Goal: Find specific fact: Find specific fact

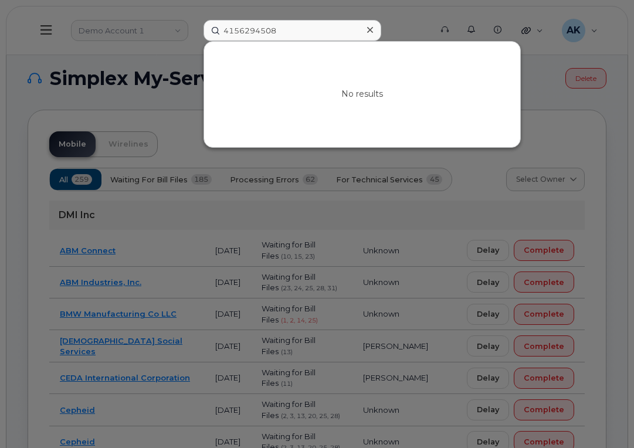
click at [373, 33] on icon at bounding box center [370, 29] width 6 height 9
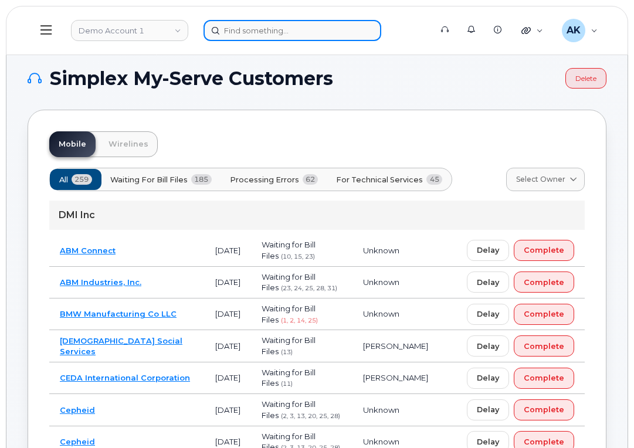
click at [330, 36] on input at bounding box center [293, 30] width 178 height 21
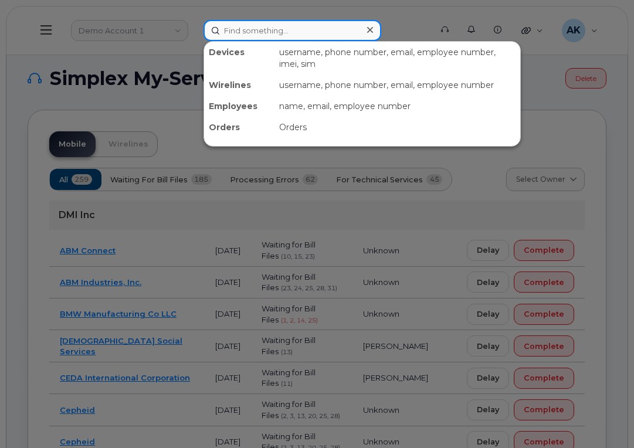
paste input "4124035095"
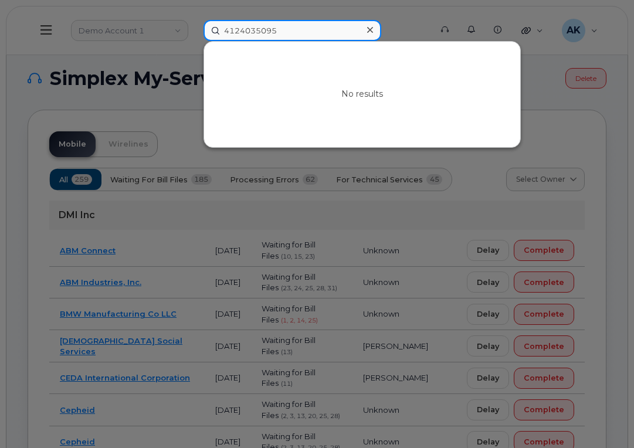
click at [315, 31] on input "4124035095" at bounding box center [293, 30] width 178 height 21
click at [289, 32] on input "4124035095" at bounding box center [293, 30] width 178 height 21
drag, startPoint x: 258, startPoint y: 31, endPoint x: 1, endPoint y: 25, distance: 257.1
click at [194, 24] on div "4124035095 No results" at bounding box center [313, 30] width 239 height 21
paste input "9139017198"
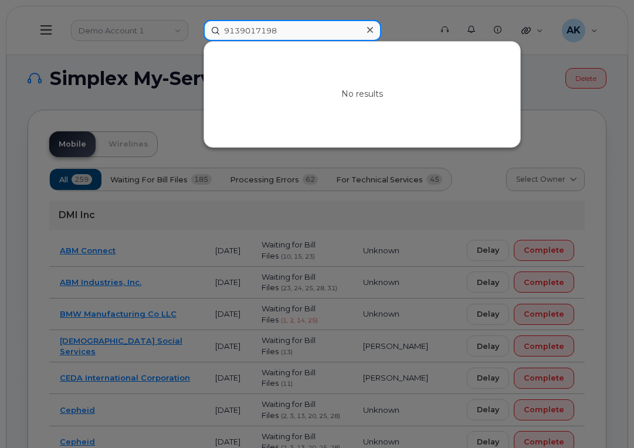
click at [290, 31] on input "9139017198" at bounding box center [293, 30] width 178 height 21
drag, startPoint x: 291, startPoint y: 28, endPoint x: 130, endPoint y: 31, distance: 160.8
click at [194, 24] on div "9139017198 No results" at bounding box center [313, 30] width 239 height 21
paste input "4124035095"
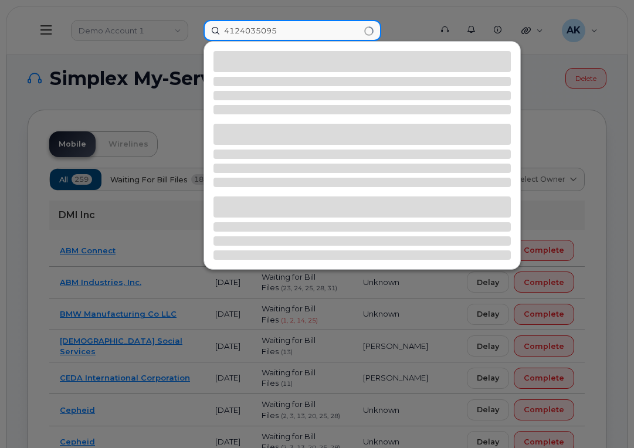
type input "4124035095"
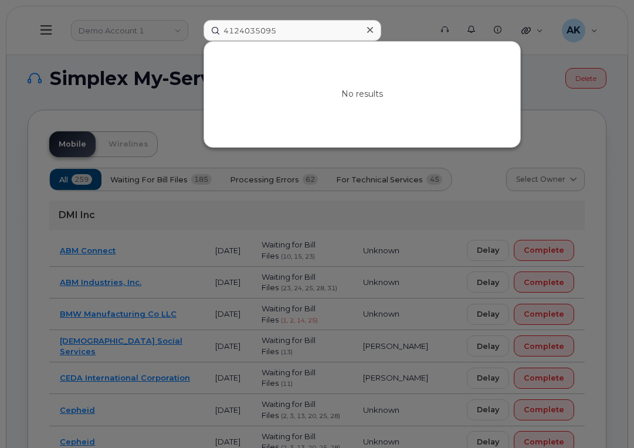
click at [379, 16] on div at bounding box center [317, 224] width 634 height 448
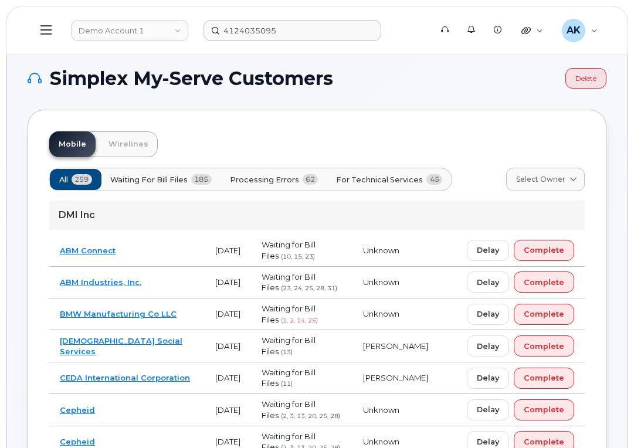
click at [25, 36] on header "Demo Account 1 4124035095 Support Alerts Knowledge Base Quicklinks Suspend / Ca…" at bounding box center [317, 30] width 623 height 49
click at [37, 33] on button at bounding box center [47, 30] width 38 height 34
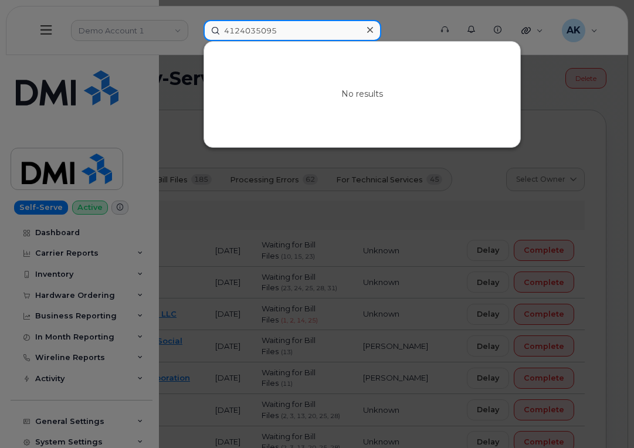
click at [295, 31] on input "4124035095" at bounding box center [293, 30] width 178 height 21
drag, startPoint x: 309, startPoint y: 28, endPoint x: 54, endPoint y: 35, distance: 254.8
click at [194, 24] on div "4124035095 No results" at bounding box center [313, 30] width 239 height 21
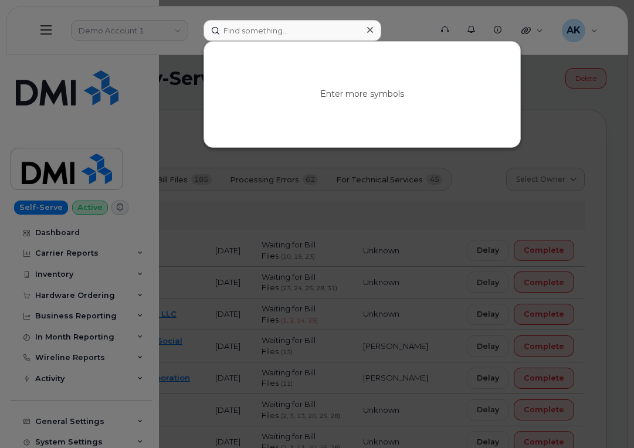
click at [133, 23] on div at bounding box center [317, 224] width 634 height 448
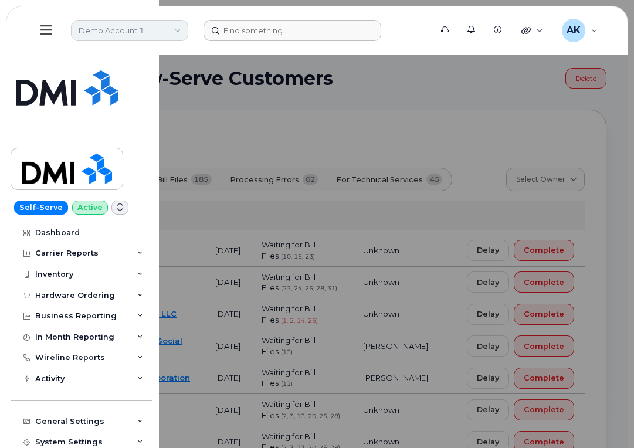
click at [145, 27] on link "Demo Account 1" at bounding box center [129, 30] width 117 height 21
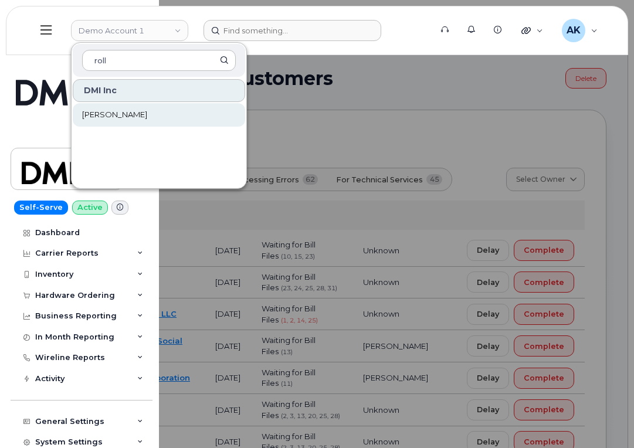
type input "roll"
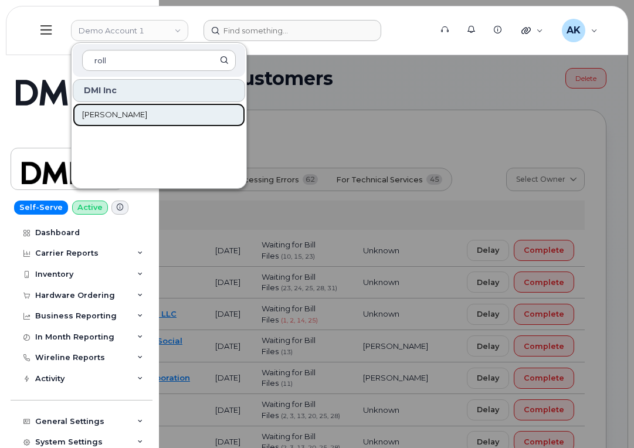
click at [140, 121] on link "Rollins" at bounding box center [159, 114] width 173 height 23
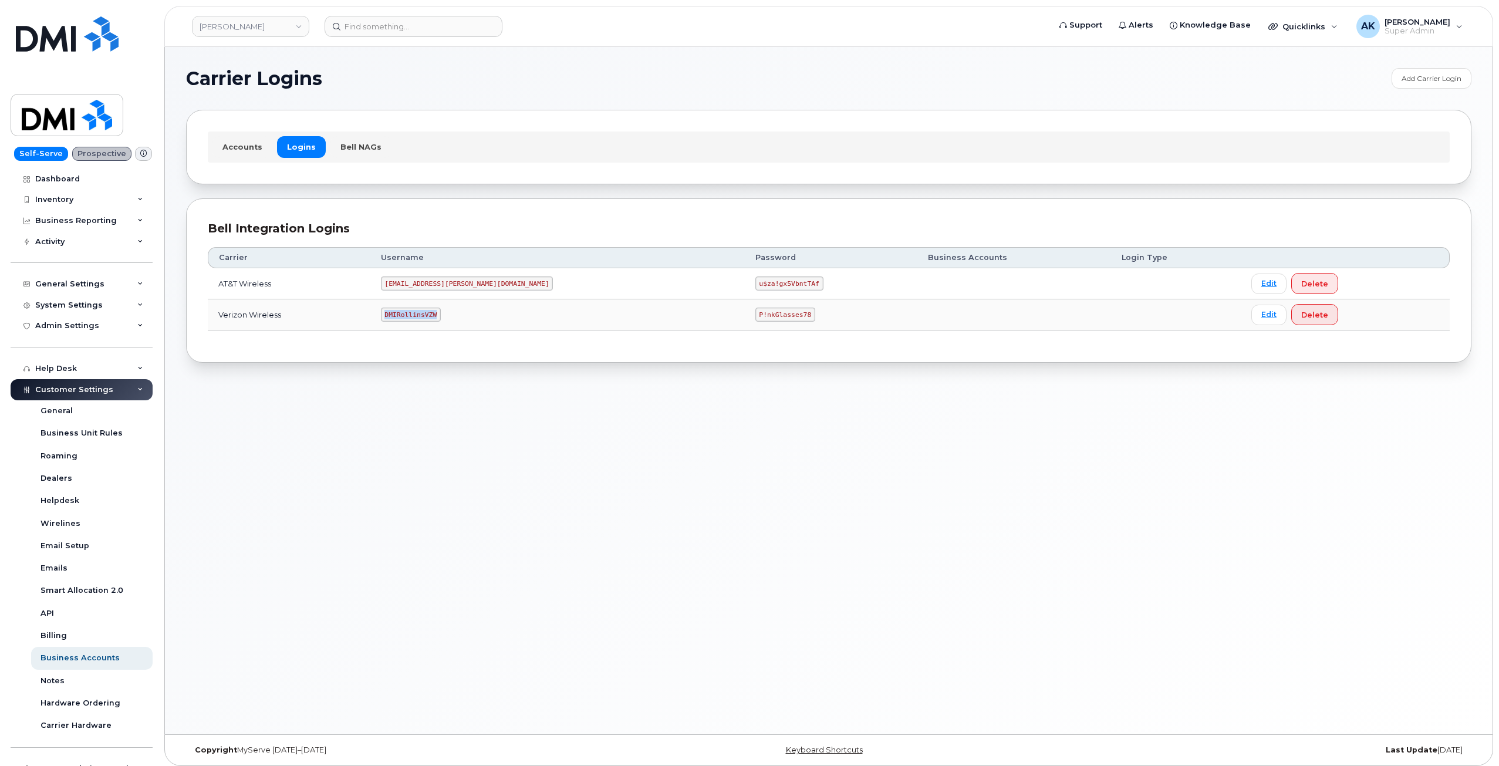
drag, startPoint x: 465, startPoint y: 315, endPoint x: 410, endPoint y: 314, distance: 55.2
click at [410, 314] on td "DMIRollinsVZW" at bounding box center [557, 314] width 374 height 31
copy code "DMIRollinsVZW"
drag, startPoint x: 702, startPoint y: 312, endPoint x: 632, endPoint y: 312, distance: 69.8
click at [632, 312] on tr "Verizon Wireless DMIRollinsVZW P!nkGlasses78 Edit Delete" at bounding box center [829, 314] width 1242 height 31
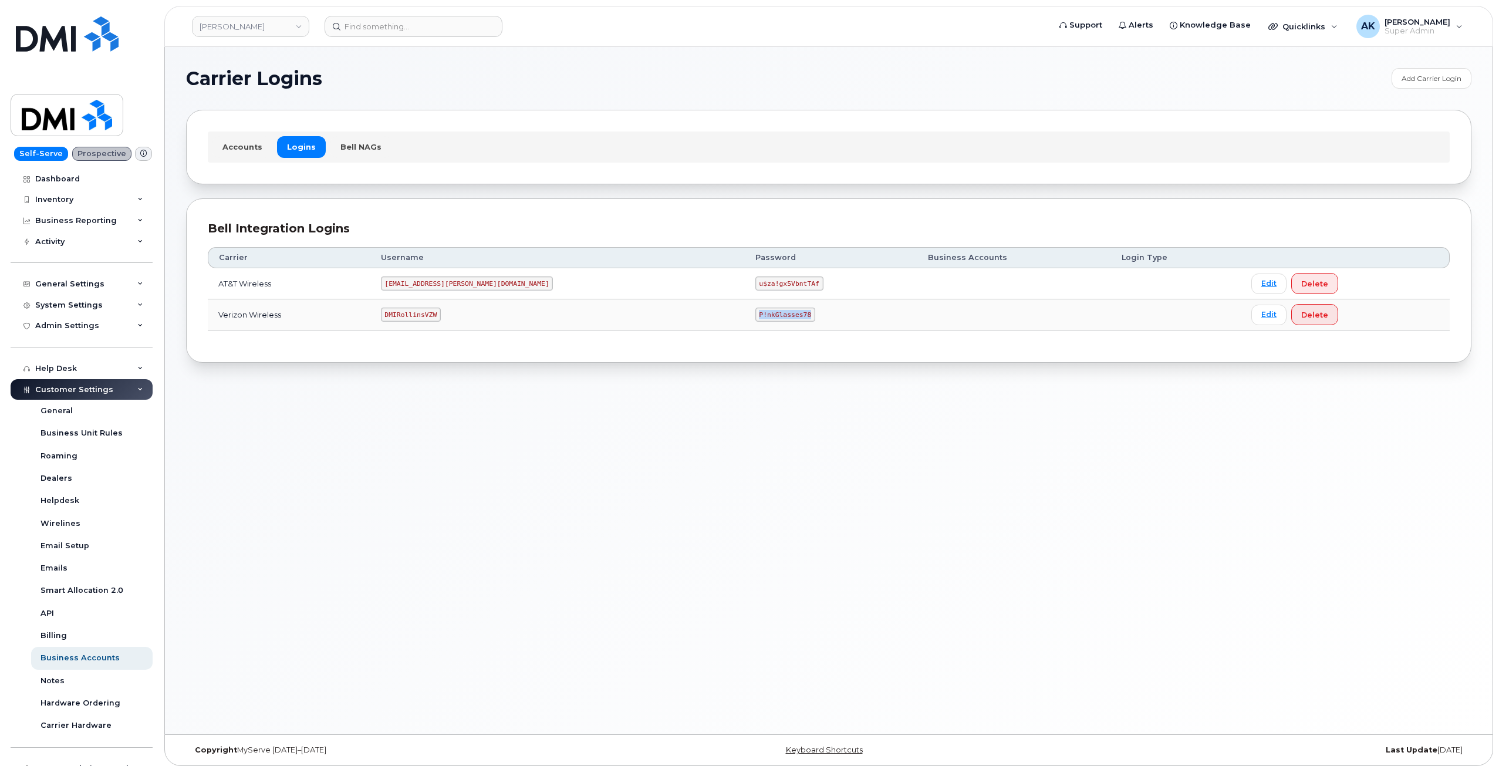
copy tr "P!nkGlasses78"
click at [573, 502] on div "Carrier Logins Add Carrier Login Accounts Logins Bell NAGs Bell Integration Log…" at bounding box center [828, 390] width 1327 height 687
click at [388, 401] on div "Carrier Logins Add Carrier Login Accounts Logins Bell NAGs Bell Integration Log…" at bounding box center [828, 390] width 1327 height 687
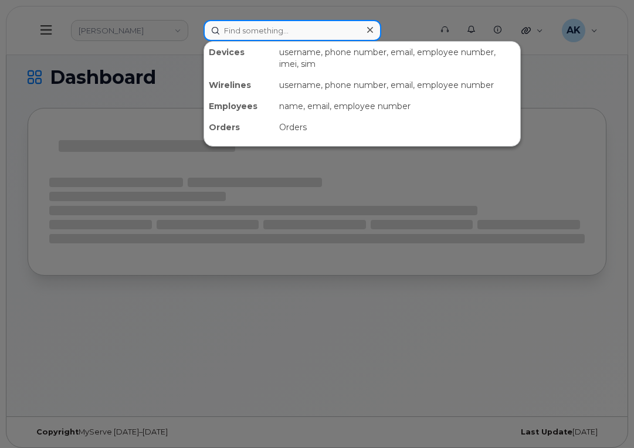
click at [273, 28] on input at bounding box center [293, 30] width 178 height 21
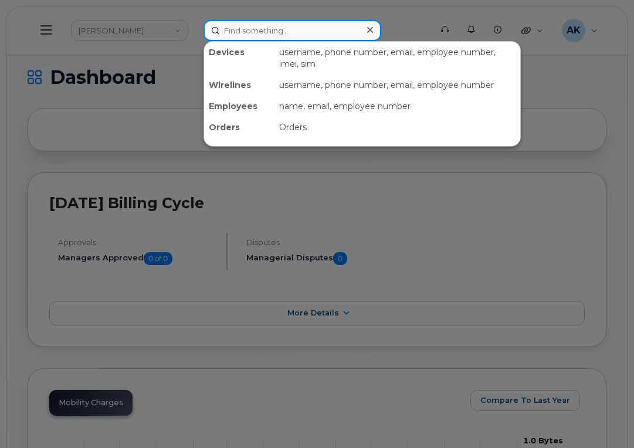
paste input "4124035095"
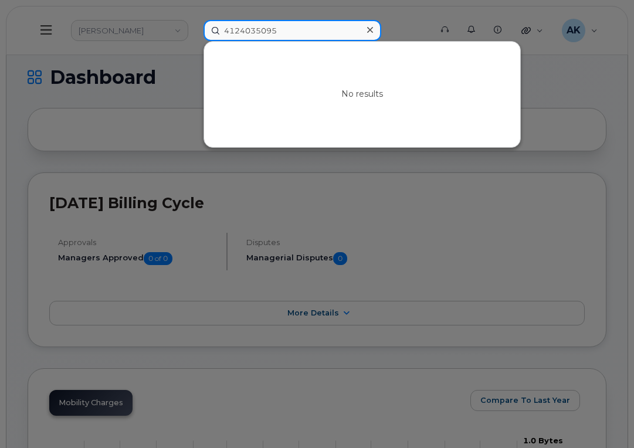
click at [274, 21] on input "4124035095" at bounding box center [293, 30] width 178 height 21
drag, startPoint x: 289, startPoint y: 25, endPoint x: 94, endPoint y: 44, distance: 195.7
click at [194, 38] on div "4124035095 No results" at bounding box center [313, 30] width 239 height 21
paste input "9139017198"
click at [298, 27] on input "9139017198" at bounding box center [293, 30] width 178 height 21
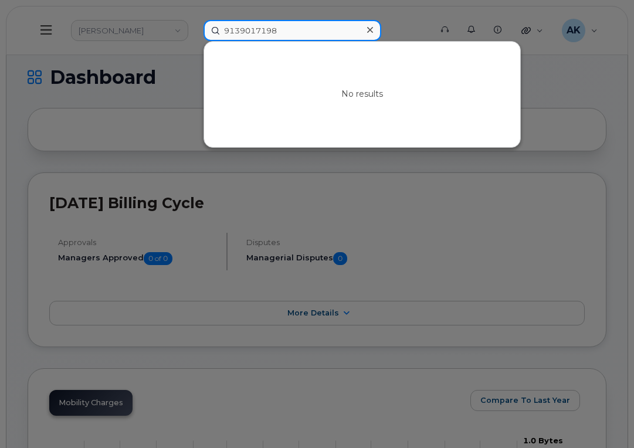
drag, startPoint x: 299, startPoint y: 29, endPoint x: 276, endPoint y: 28, distance: 23.0
click at [276, 28] on input "9139017198" at bounding box center [293, 30] width 178 height 21
drag, startPoint x: 283, startPoint y: 32, endPoint x: 121, endPoint y: 36, distance: 161.4
click at [194, 32] on div "9139017198 No results" at bounding box center [313, 30] width 239 height 21
paste input "6"
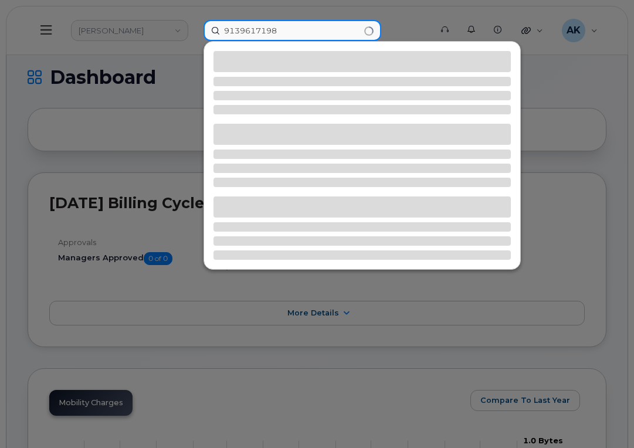
type input "9139617198"
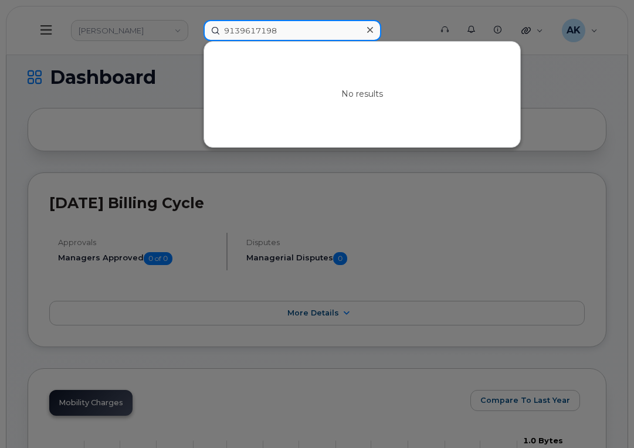
click at [275, 30] on input "9139617198" at bounding box center [293, 30] width 178 height 21
drag, startPoint x: 292, startPoint y: 35, endPoint x: 5, endPoint y: 22, distance: 287.3
click at [194, 20] on div "9139617198 No results" at bounding box center [313, 30] width 239 height 21
click at [328, 28] on input "9139617198" at bounding box center [293, 30] width 178 height 21
drag, startPoint x: 197, startPoint y: 28, endPoint x: 47, endPoint y: 43, distance: 150.5
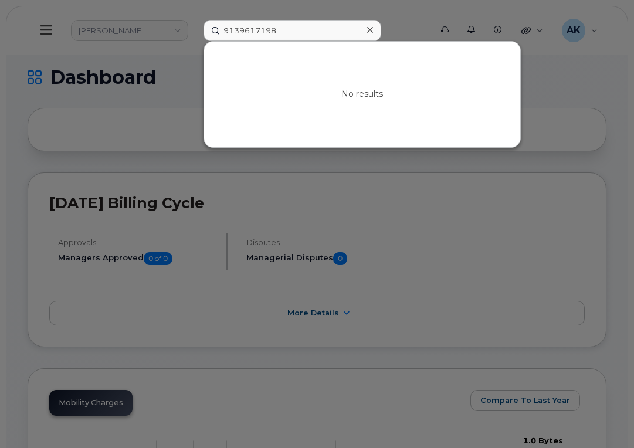
click at [164, 22] on div at bounding box center [317, 224] width 634 height 448
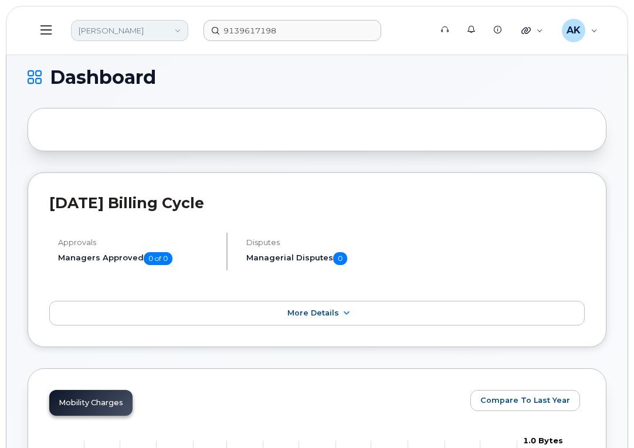
click at [177, 31] on link "Rollins" at bounding box center [129, 30] width 117 height 21
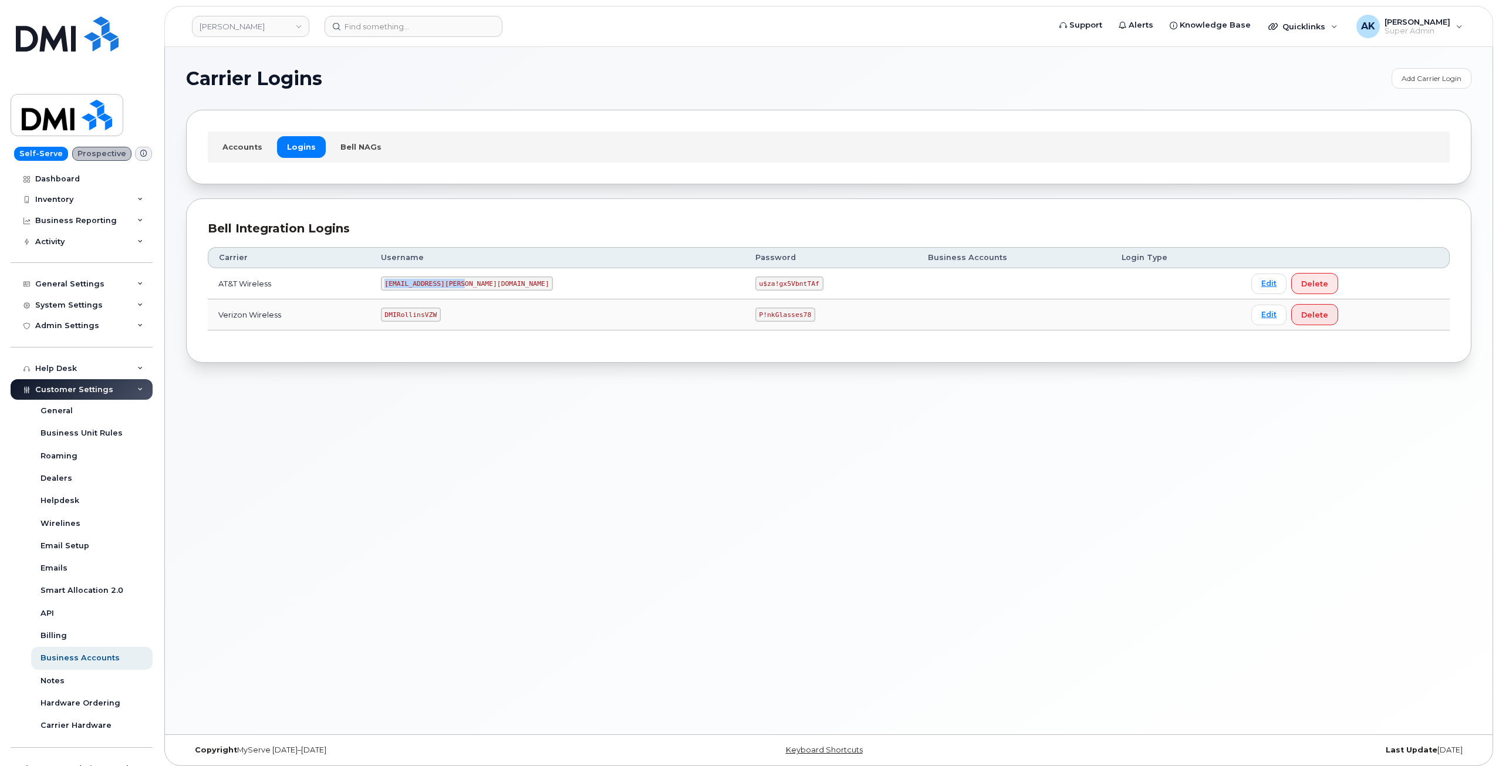
drag, startPoint x: 490, startPoint y: 285, endPoint x: 415, endPoint y: 285, distance: 74.5
click at [415, 285] on code "MS-Rollins@dminc.com" at bounding box center [467, 283] width 173 height 14
copy code "MS-Rollins@dminc.com"
drag, startPoint x: 711, startPoint y: 282, endPoint x: 650, endPoint y: 282, distance: 61.0
click at [745, 282] on td "u$za!gx5VbntTAf" at bounding box center [831, 283] width 173 height 31
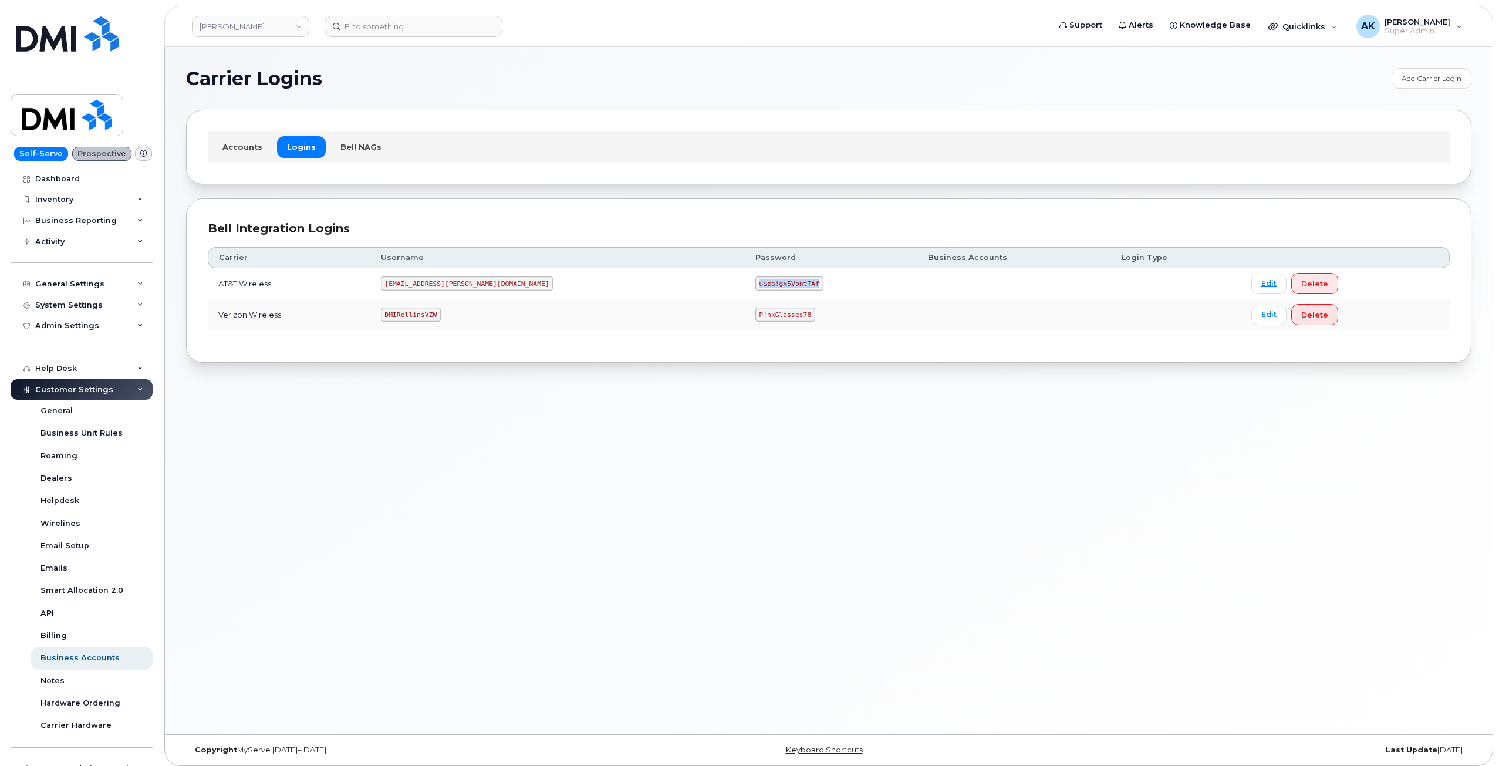
copy code "u$za!gx5VbntTAf"
click at [624, 475] on div "Carrier Logins Add Carrier Login Accounts Logins Bell NAGs Bell Integration Log…" at bounding box center [828, 390] width 1327 height 687
click at [448, 610] on div "Carrier Logins Add Carrier Login Accounts Logins Bell NAGs Bell Integration Log…" at bounding box center [828, 390] width 1327 height 687
click at [482, 479] on div "Carrier Logins Add Carrier Login Accounts Logins Bell NAGs Bell Integration Log…" at bounding box center [828, 390] width 1327 height 687
click at [483, 478] on div "Carrier Logins Add Carrier Login Accounts Logins Bell NAGs Bell Integration Log…" at bounding box center [828, 390] width 1327 height 687
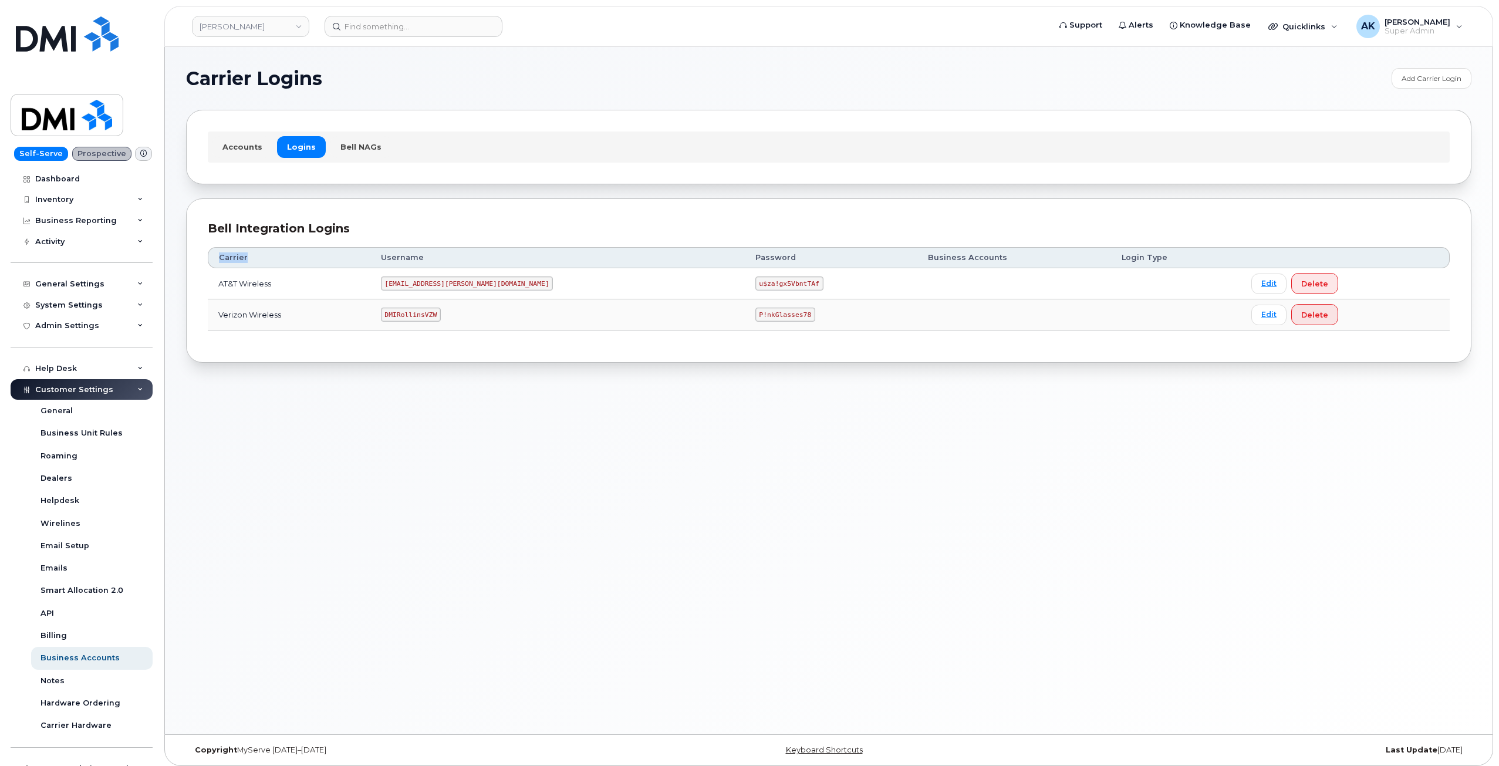
click at [524, 174] on div "Accounts Logins Bell NAGs" at bounding box center [828, 147] width 1285 height 74
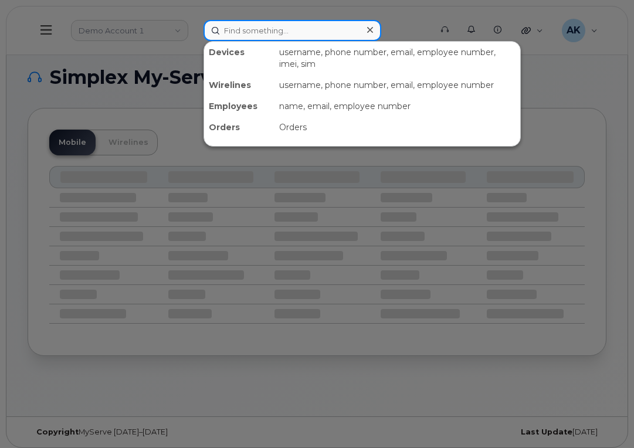
click at [251, 32] on input at bounding box center [293, 30] width 178 height 21
paste input "9139617198"
type input "9139617198"
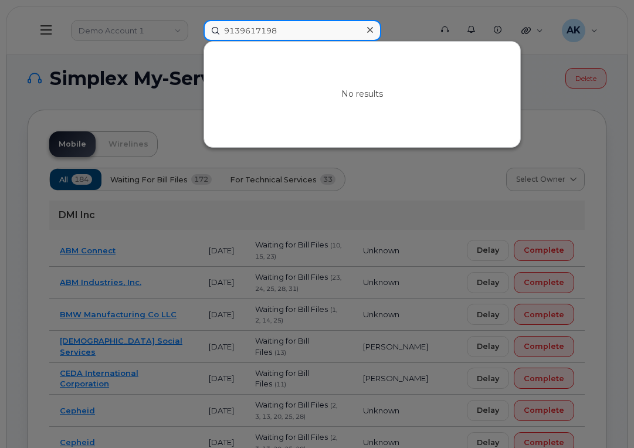
click at [289, 36] on input "9139617198" at bounding box center [293, 30] width 178 height 21
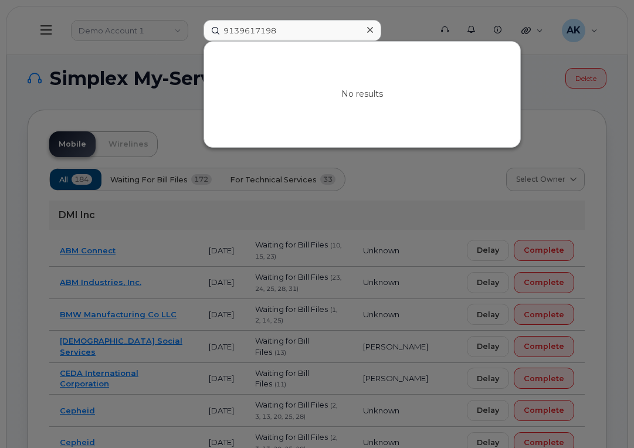
click at [375, 33] on div at bounding box center [369, 30] width 17 height 17
